Goal: Task Accomplishment & Management: Manage account settings

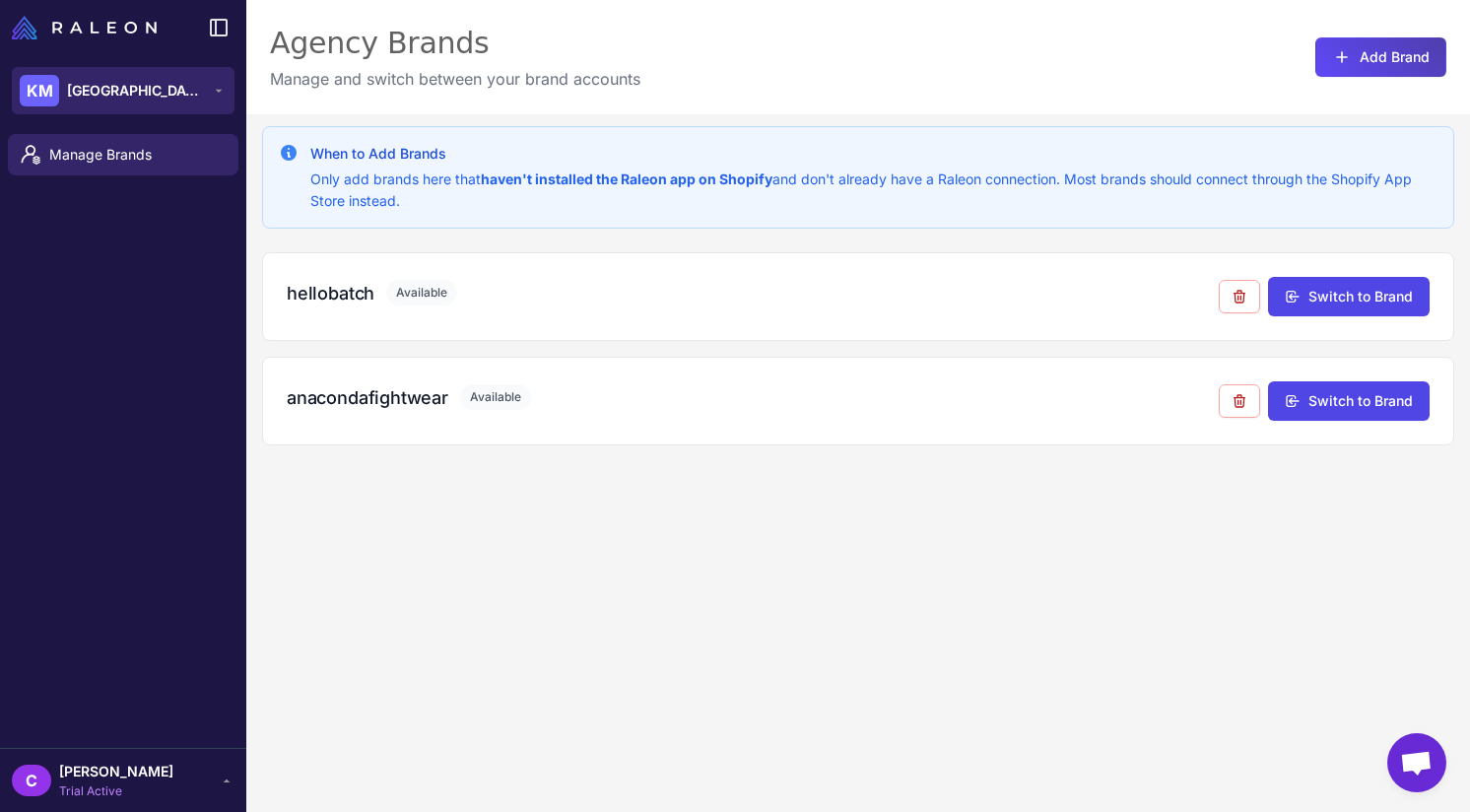
click at [181, 100] on span "Kensington Media House" at bounding box center [135, 91] width 138 height 22
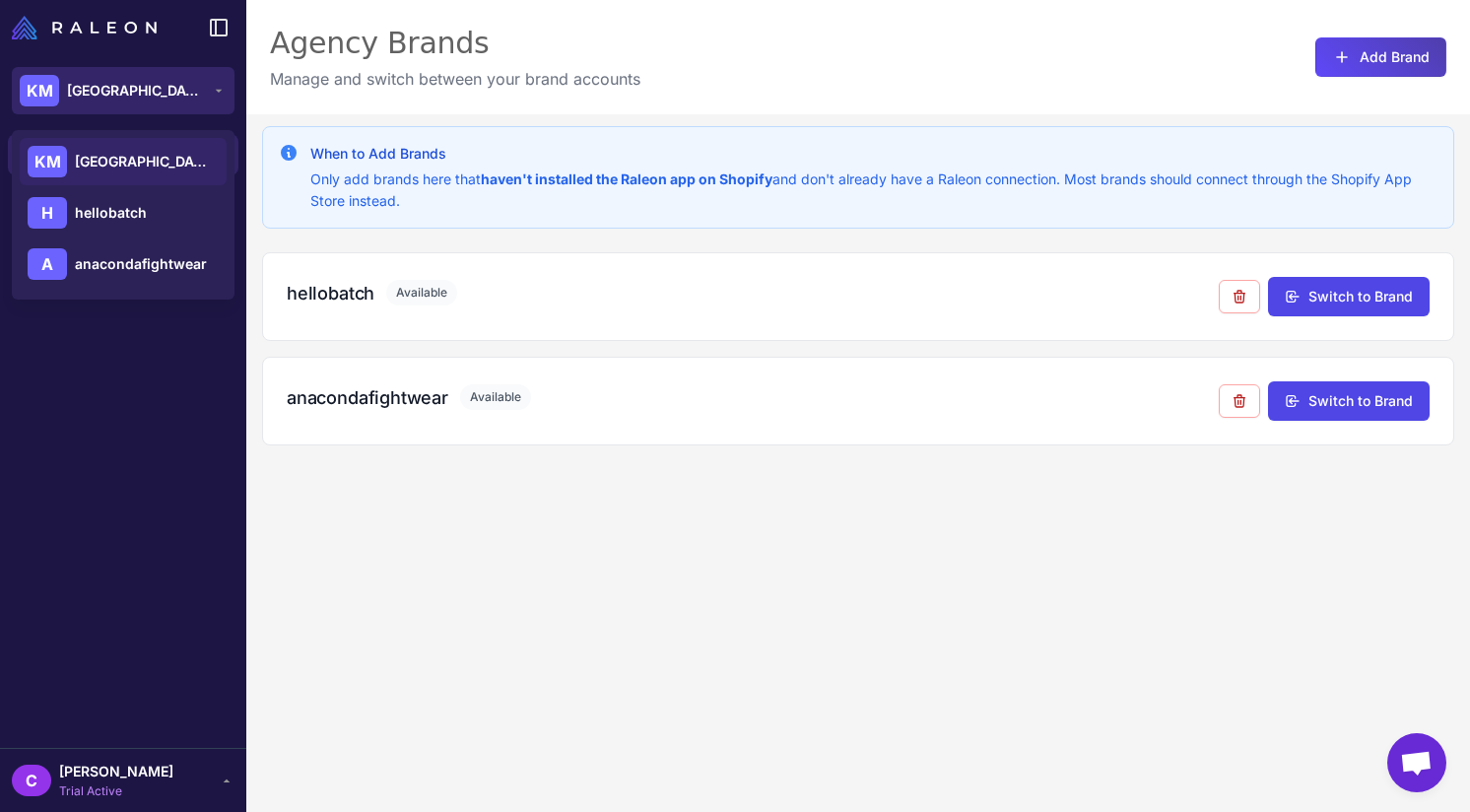
click at [183, 100] on span "Kensington Media House" at bounding box center [135, 91] width 138 height 22
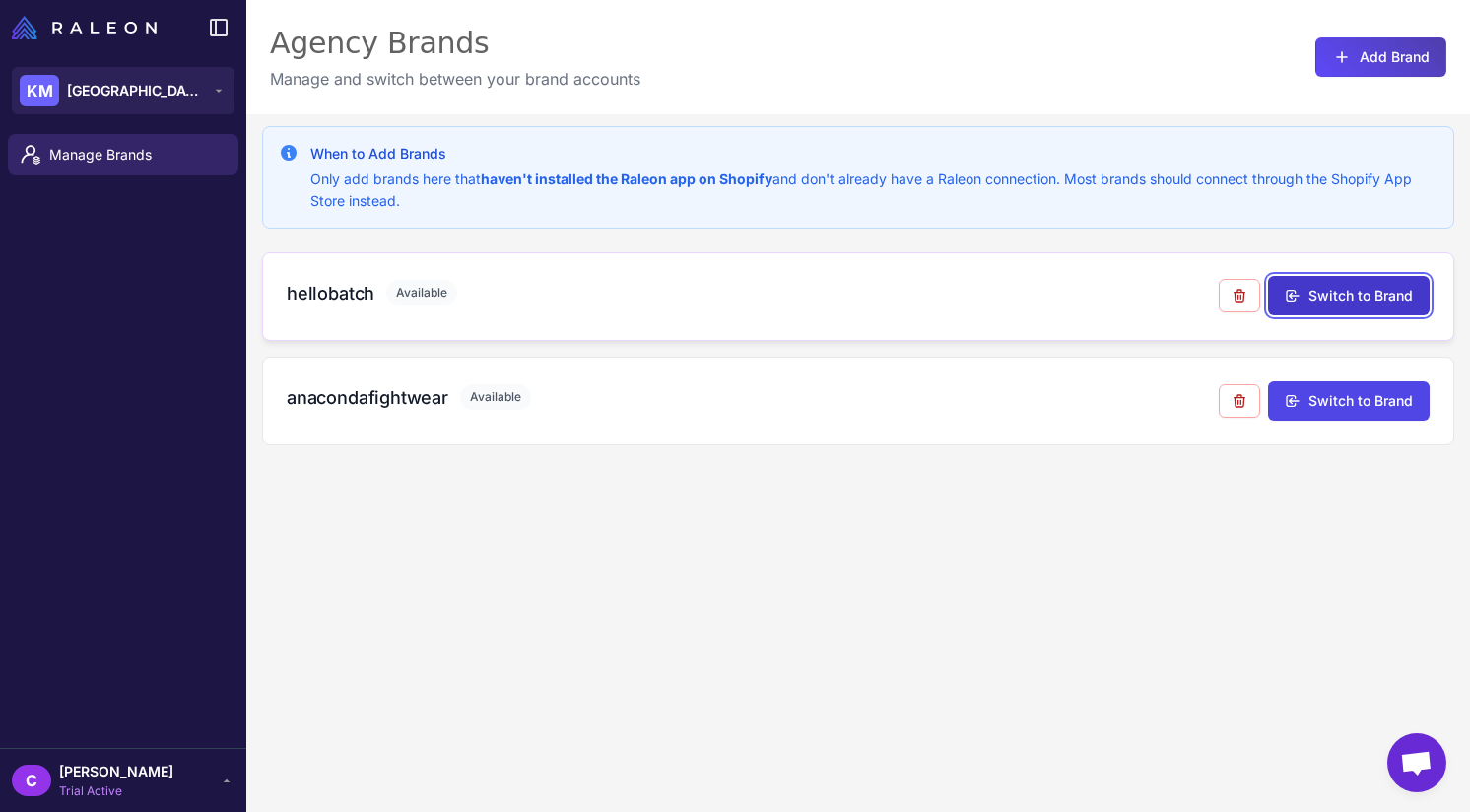
click at [1310, 306] on button "Switch to Brand" at bounding box center [1349, 296] width 161 height 40
